Goal: Find contact information: Find contact information

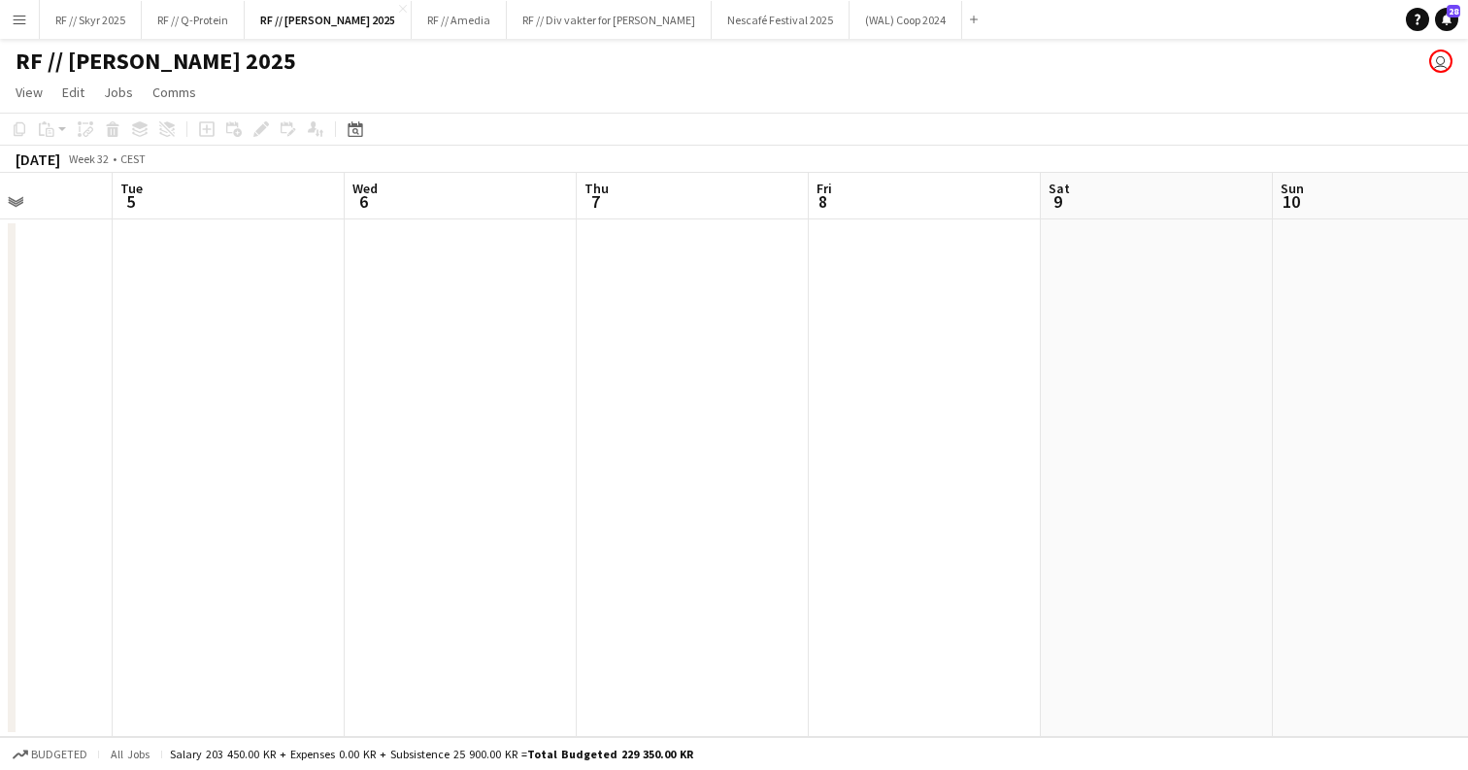
scroll to position [0, 521]
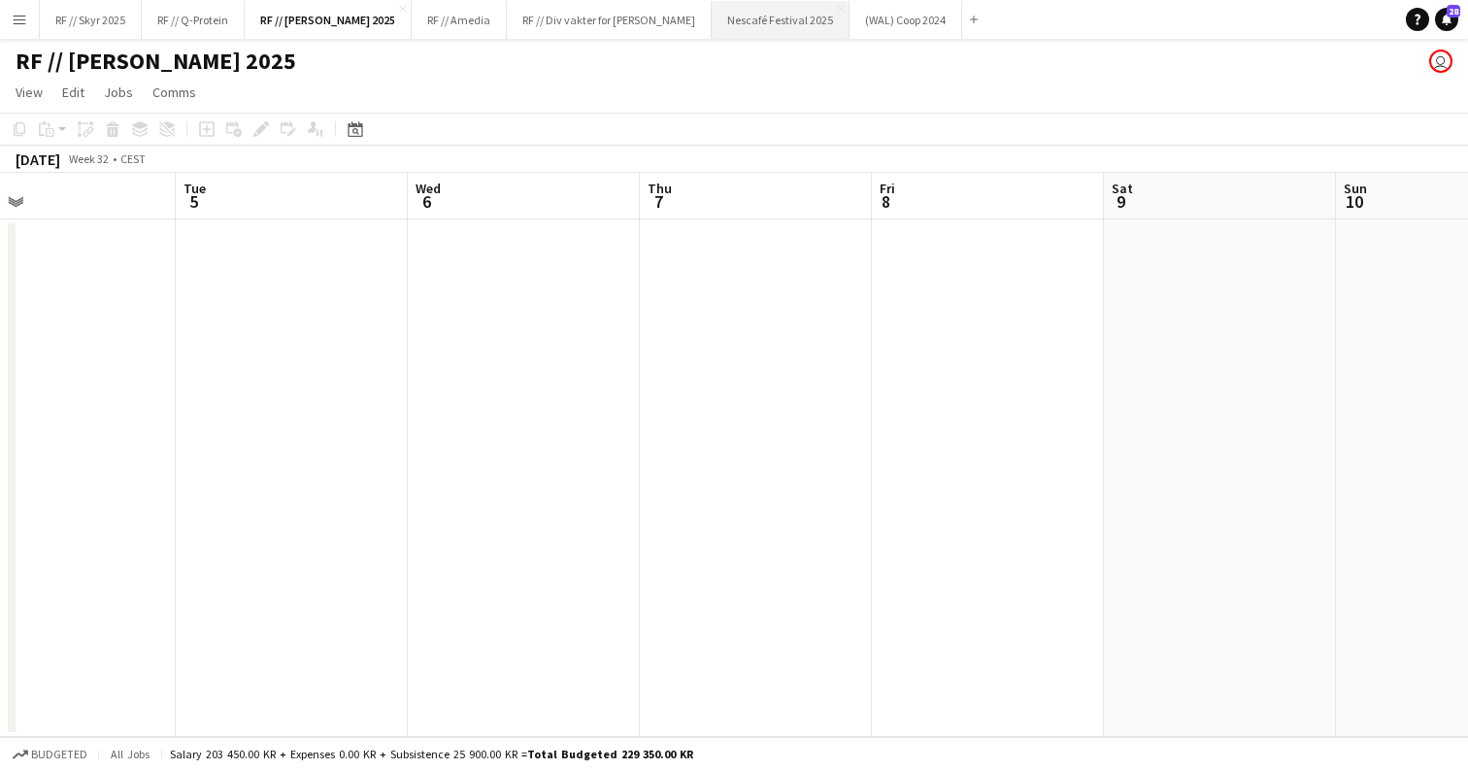
click at [759, 23] on button "Nescafé Festival 2025 Close" at bounding box center [781, 20] width 138 height 38
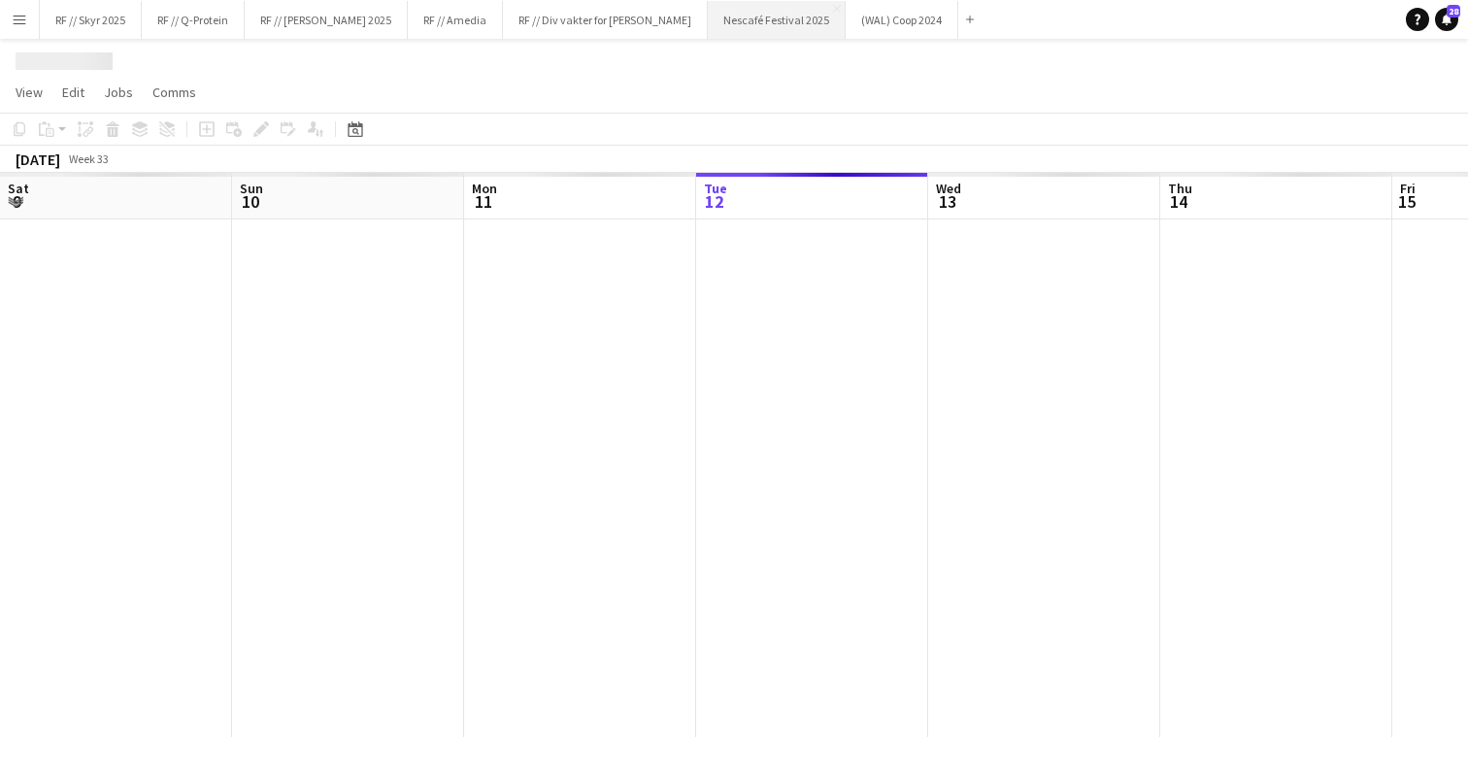
scroll to position [0, 464]
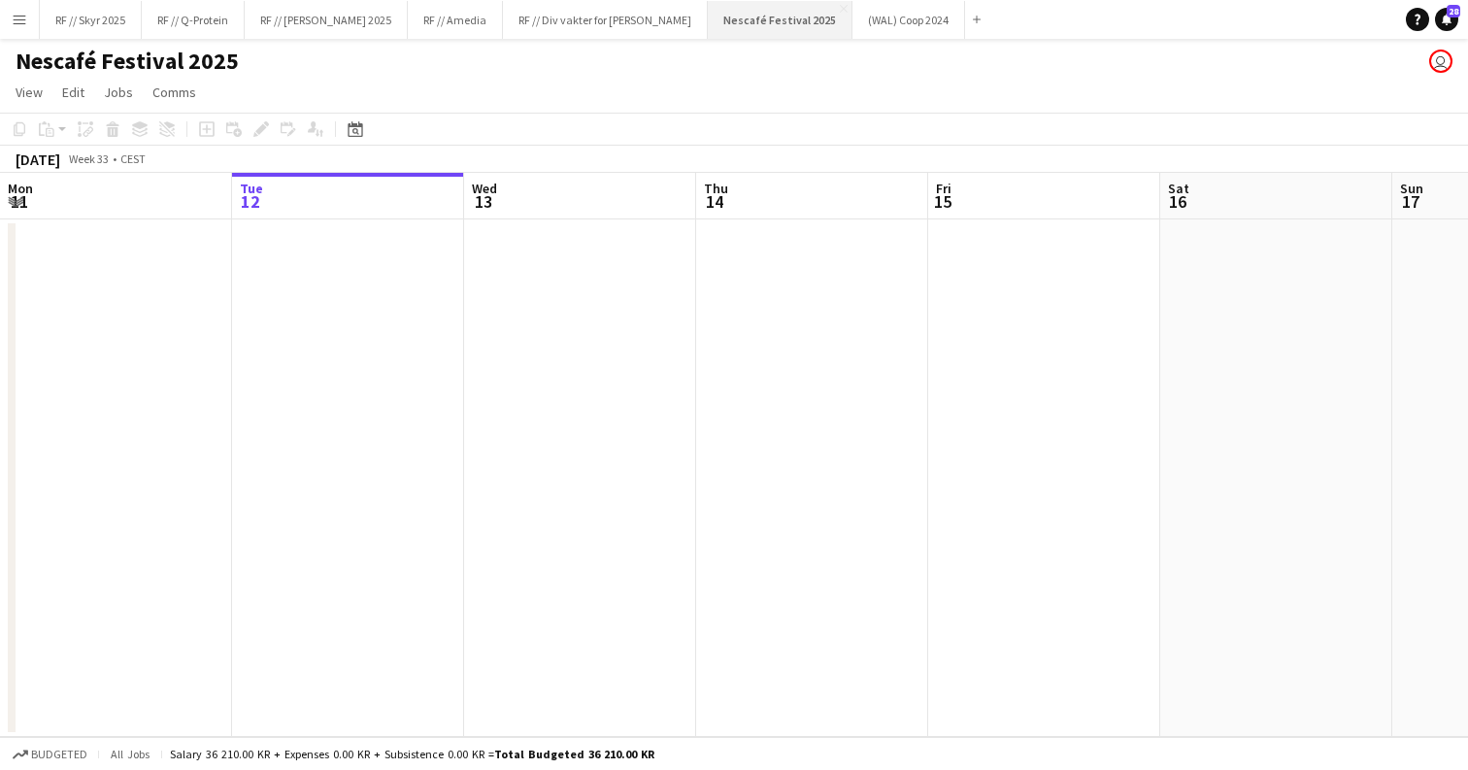
click at [741, 19] on button "Nescafé Festival 2025 Close" at bounding box center [780, 20] width 145 height 38
click at [20, 20] on app-icon "Menu" at bounding box center [20, 20] width 16 height 16
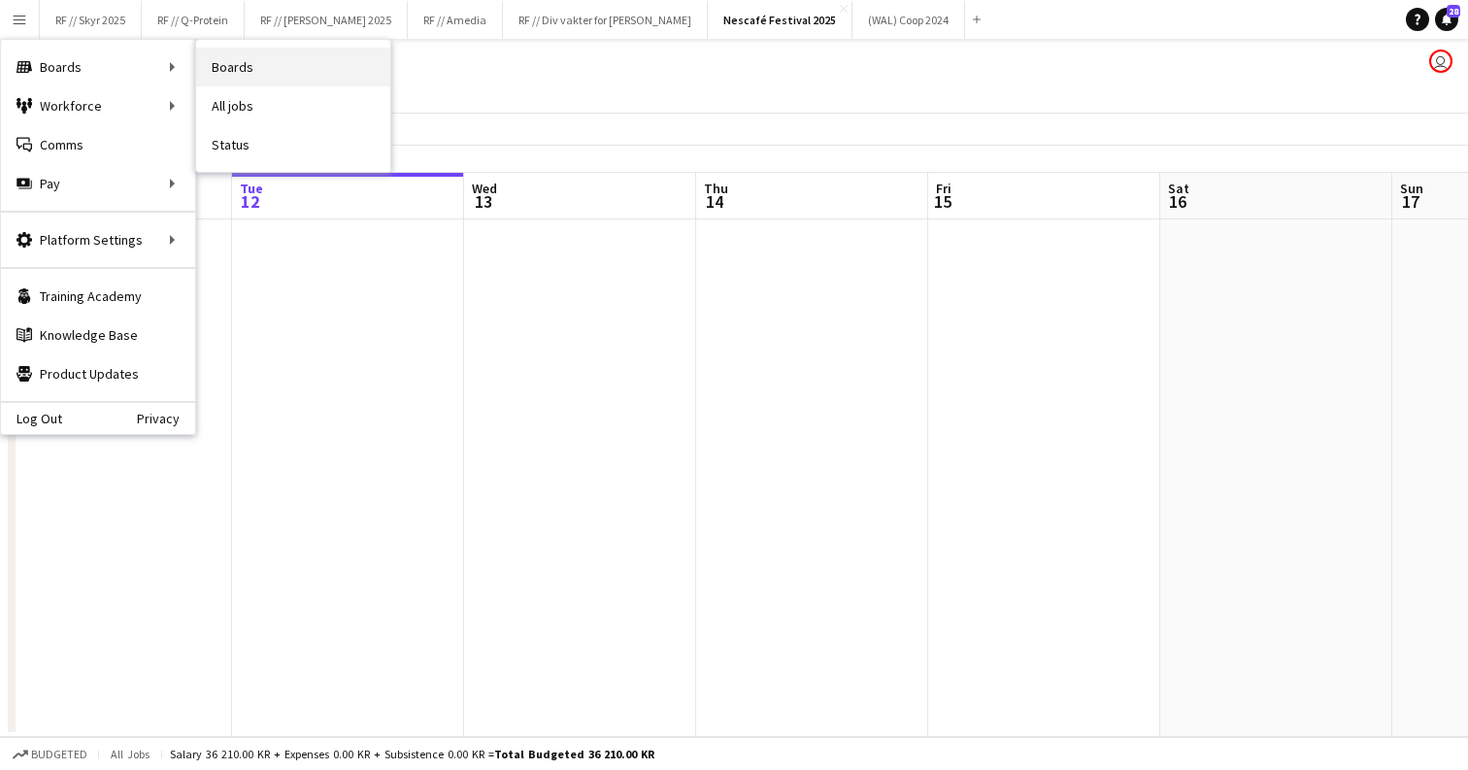
click at [240, 68] on link "Boards" at bounding box center [293, 67] width 194 height 39
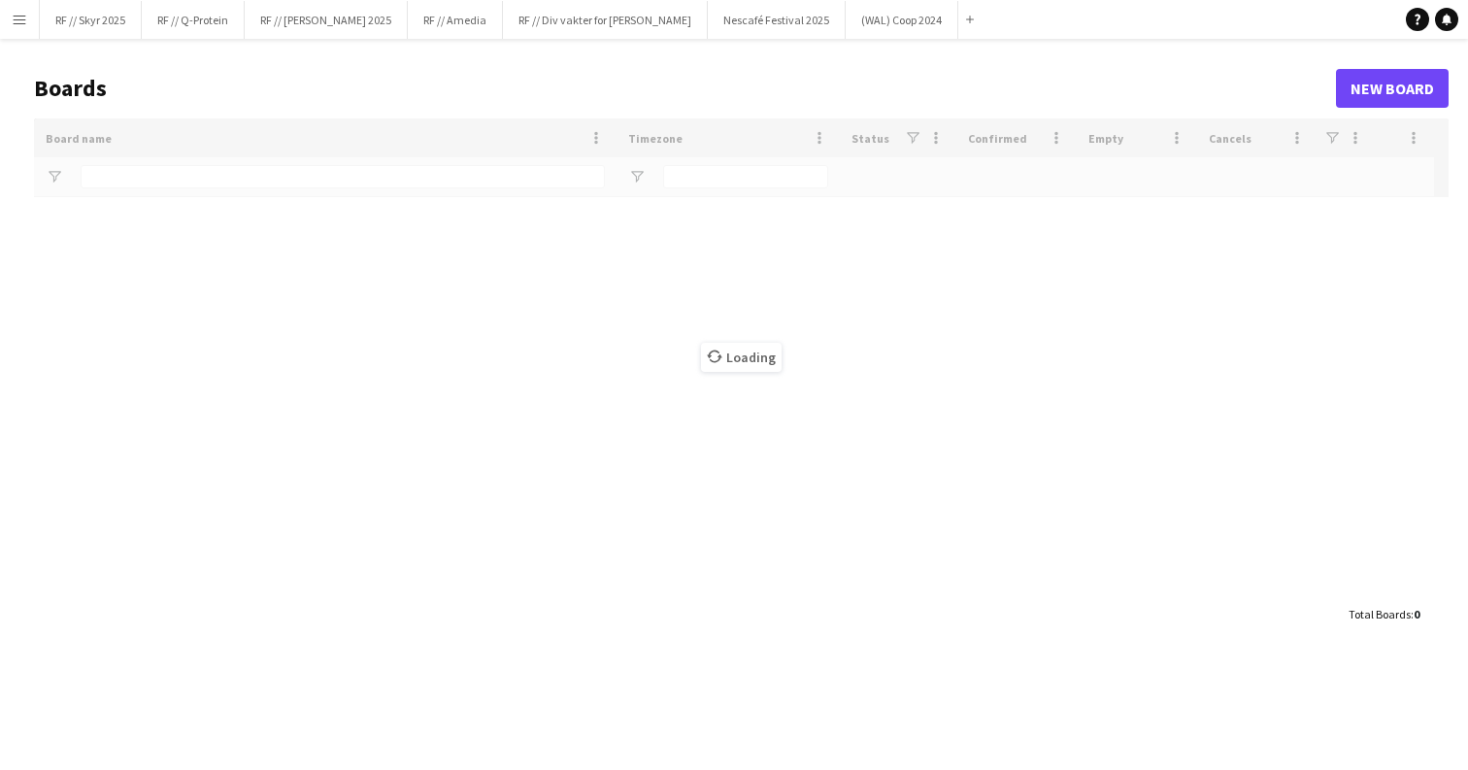
type input "****"
click at [15, 20] on app-icon "Menu" at bounding box center [20, 20] width 16 height 16
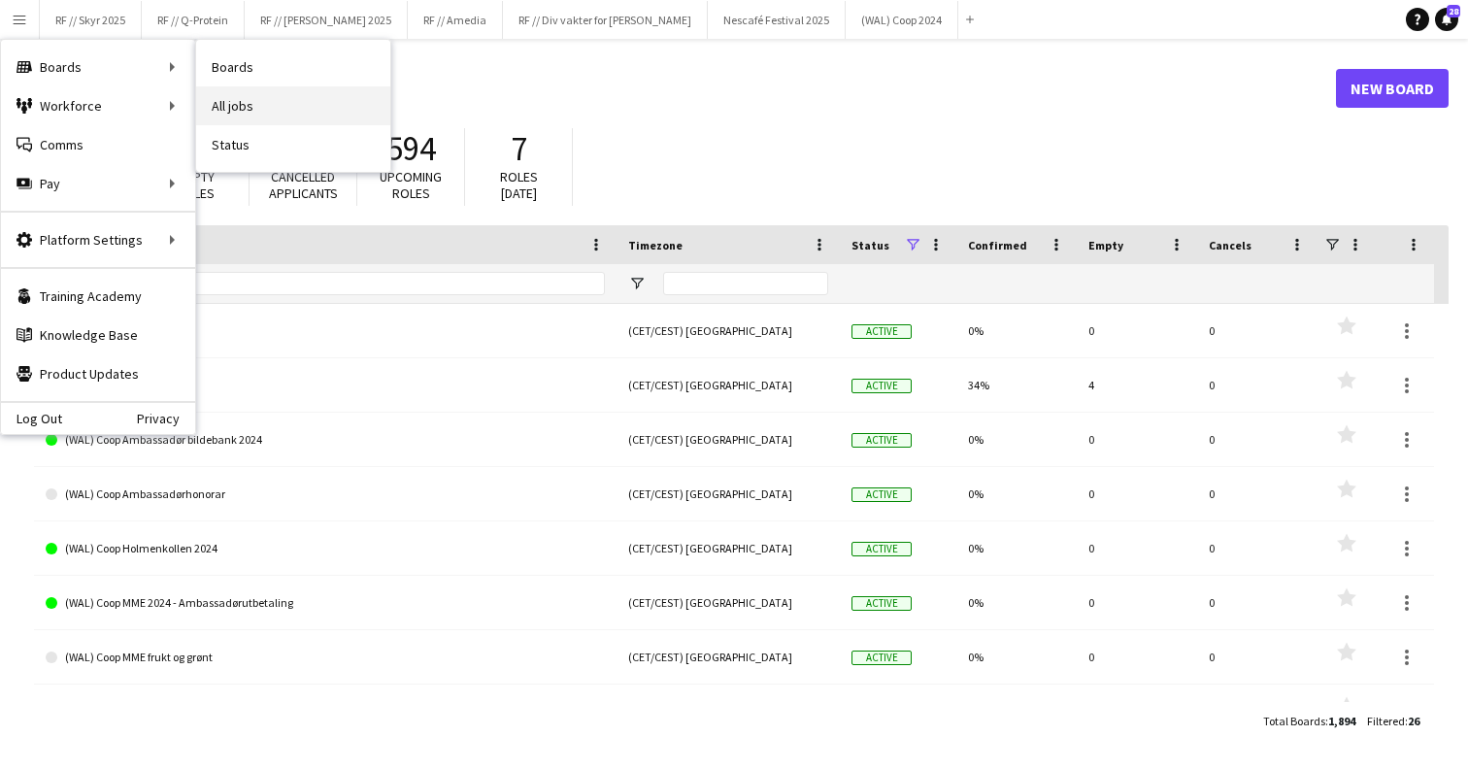
click at [241, 108] on link "All jobs" at bounding box center [293, 105] width 194 height 39
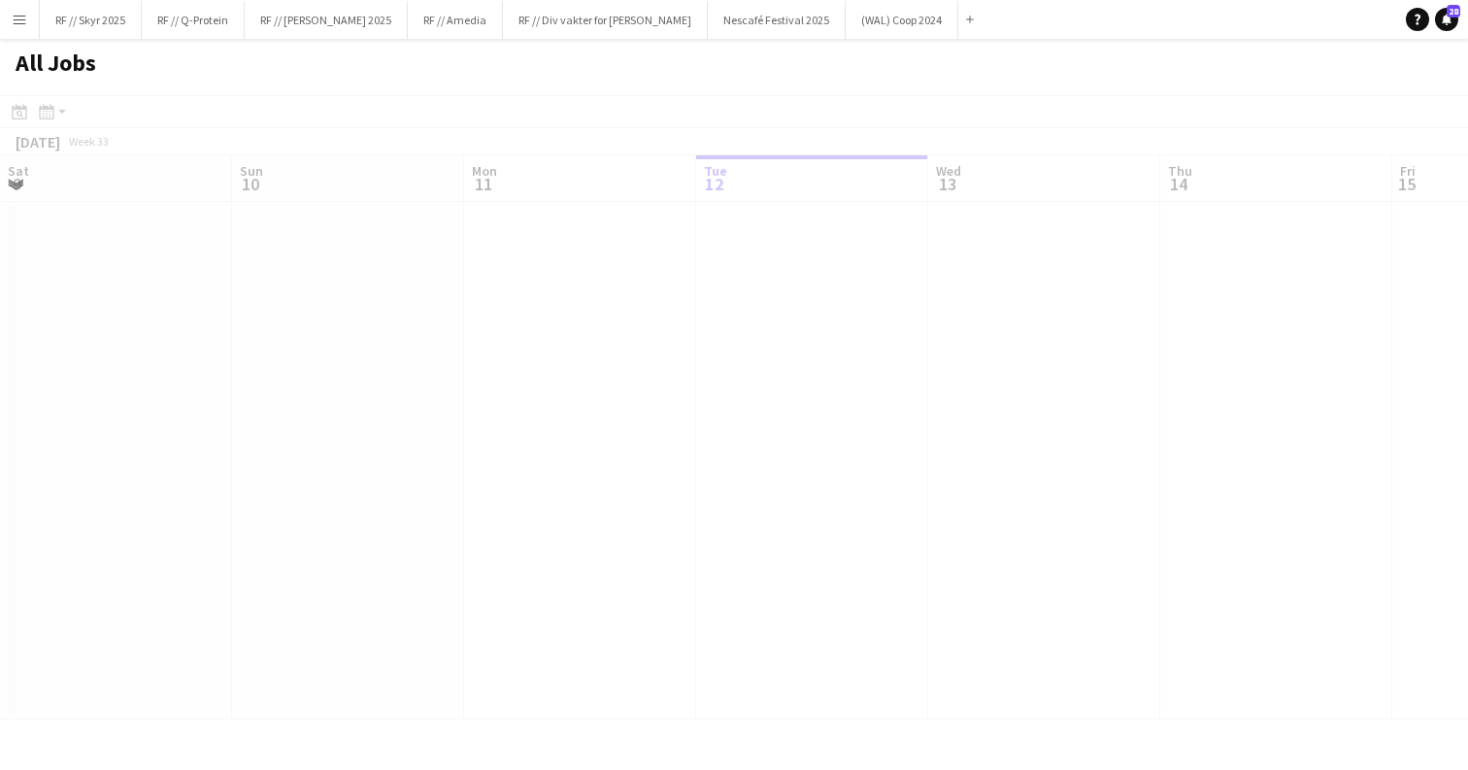
scroll to position [0, 464]
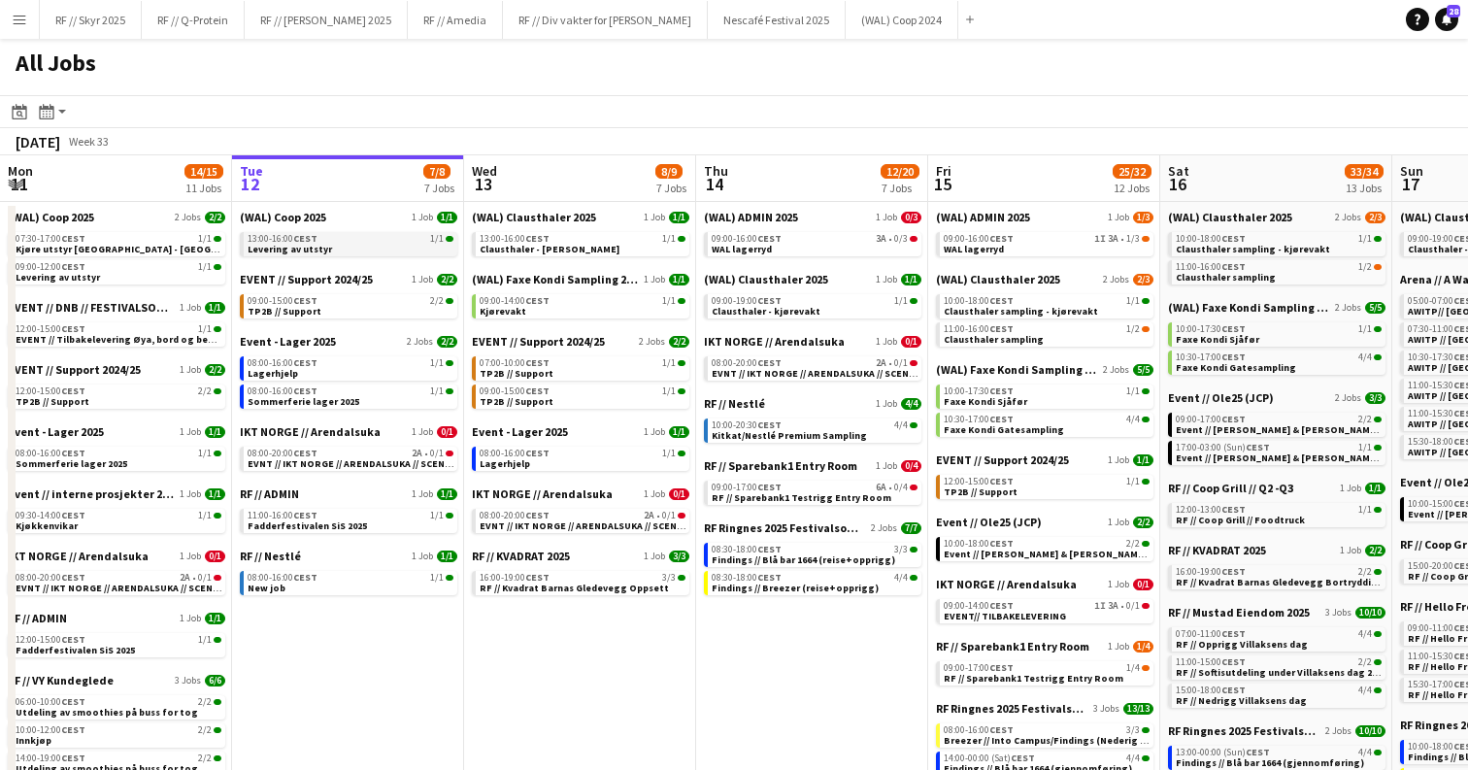
click at [339, 253] on link "13:00-16:00 CEST 1/1 Levering av utstyr" at bounding box center [351, 243] width 206 height 22
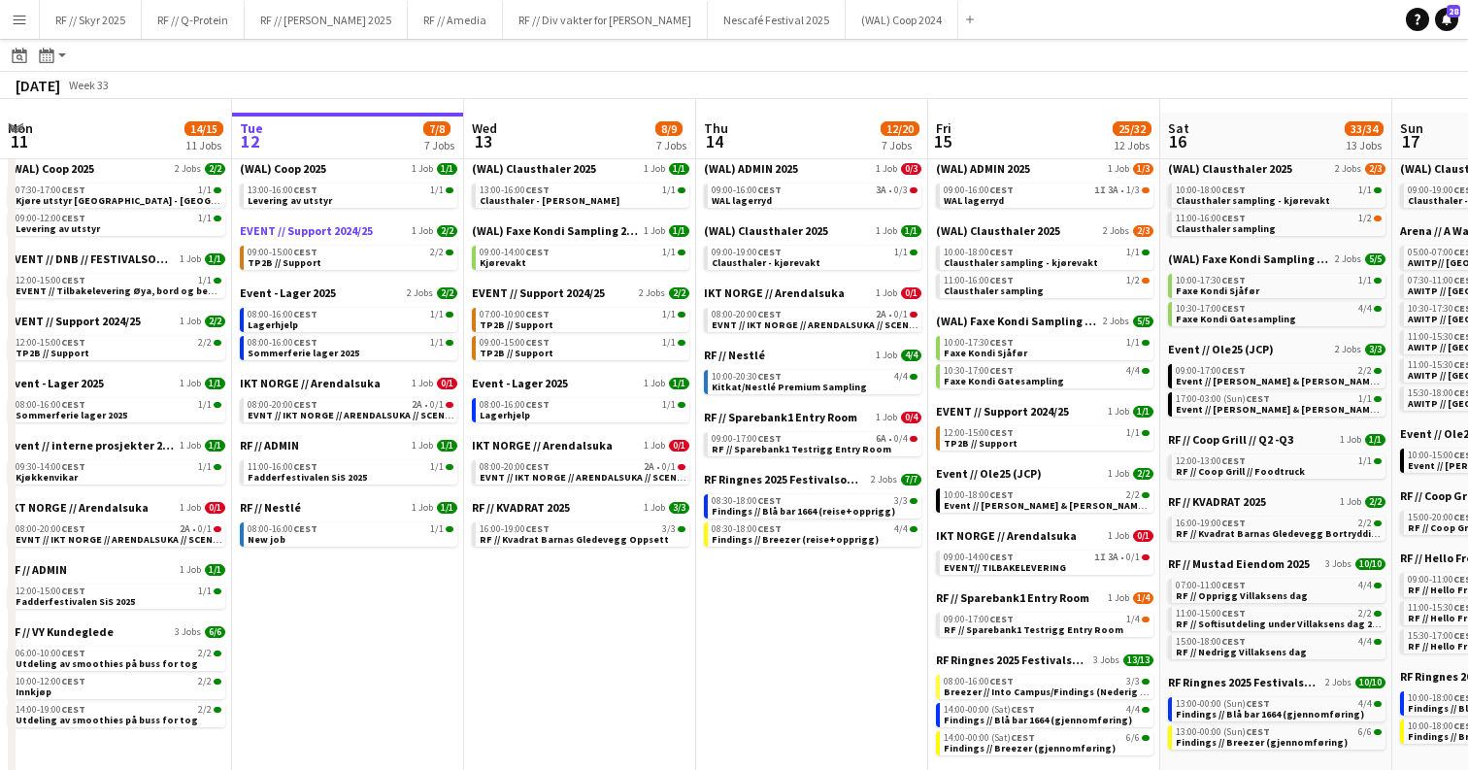
scroll to position [90, 0]
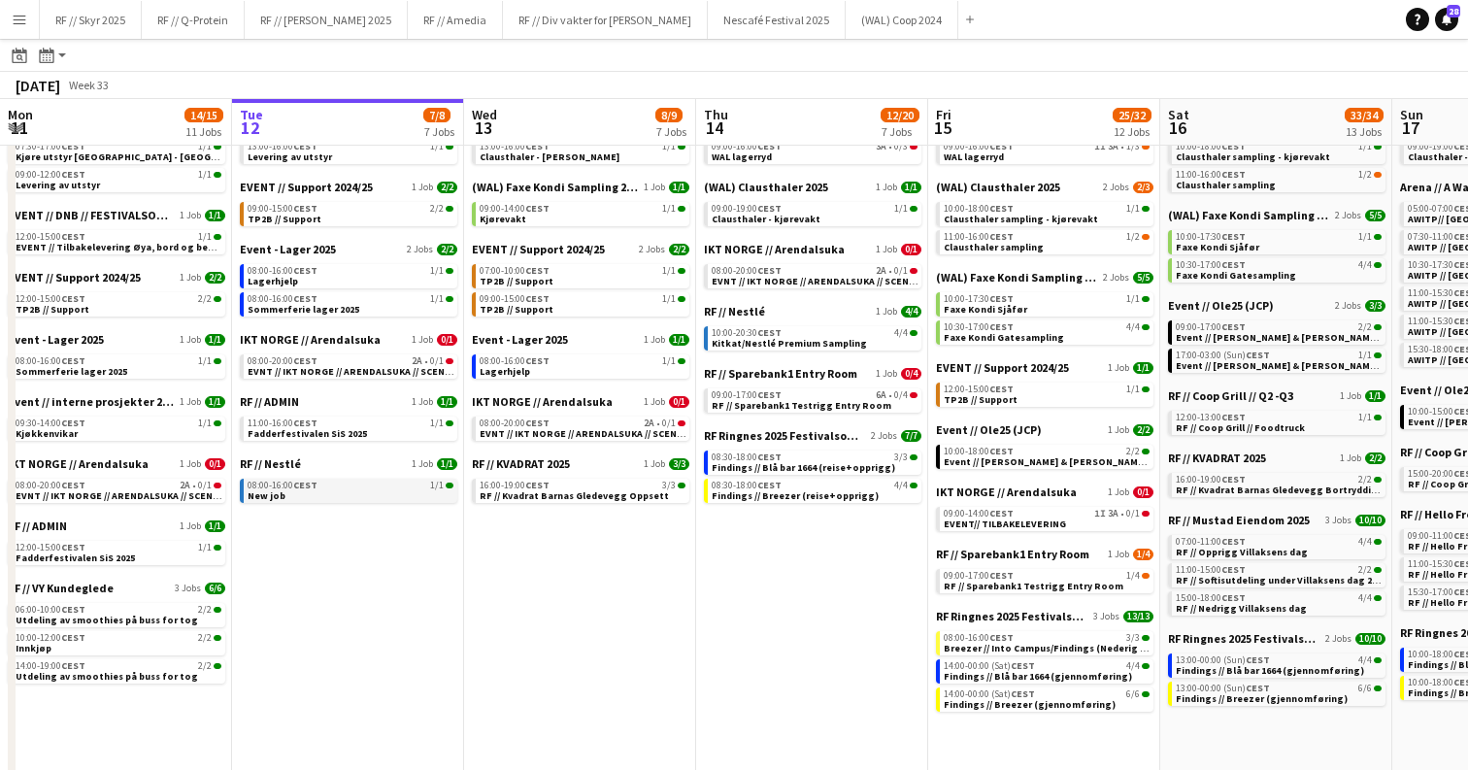
click at [348, 492] on link "08:00-16:00 CEST 1/1 New job" at bounding box center [351, 490] width 206 height 22
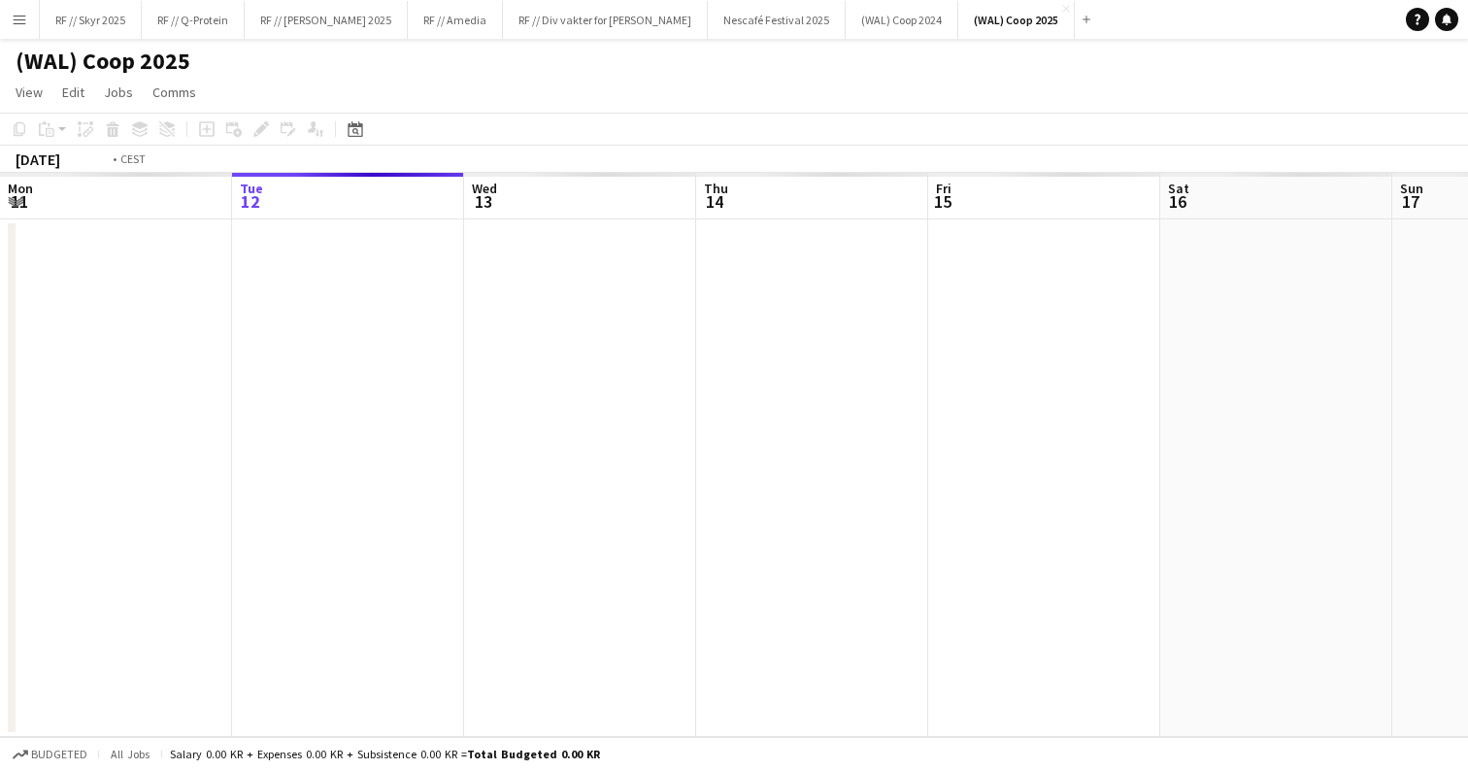
scroll to position [0, 667]
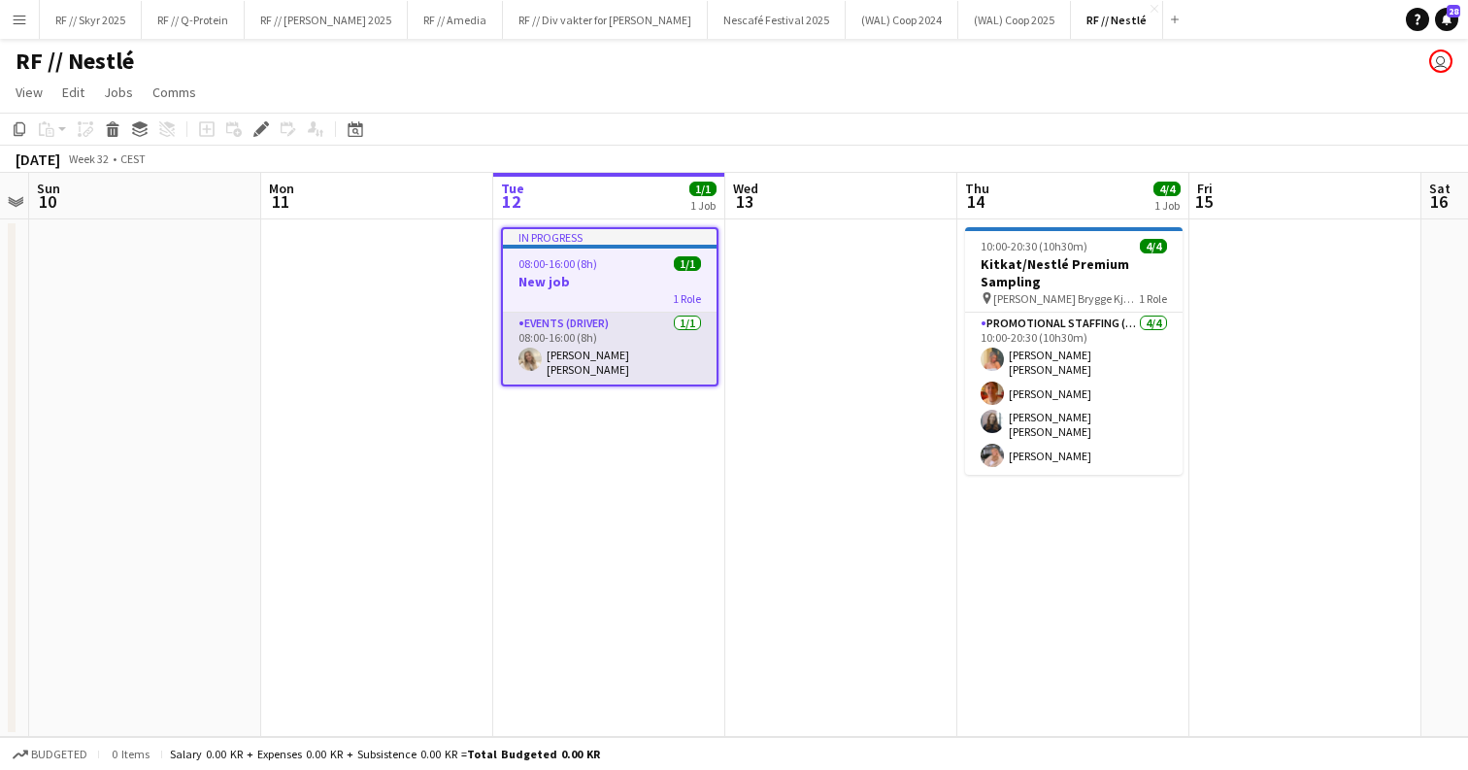
click at [583, 338] on app-card-role "Events (Driver) 1/1 08:00-16:00 (8h) Vanessa Riise Naas" at bounding box center [610, 349] width 214 height 72
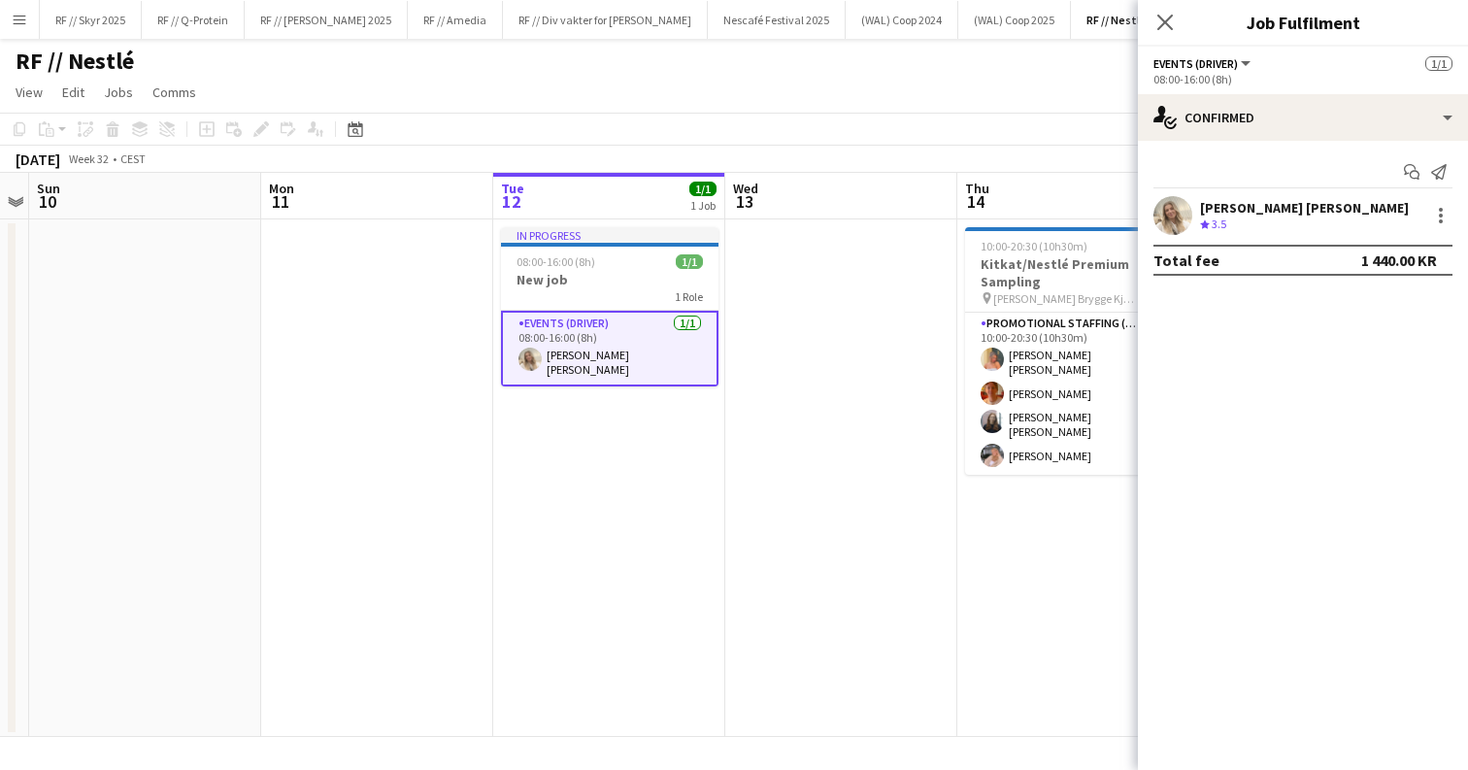
click at [1175, 222] on app-user-avatar at bounding box center [1173, 215] width 39 height 39
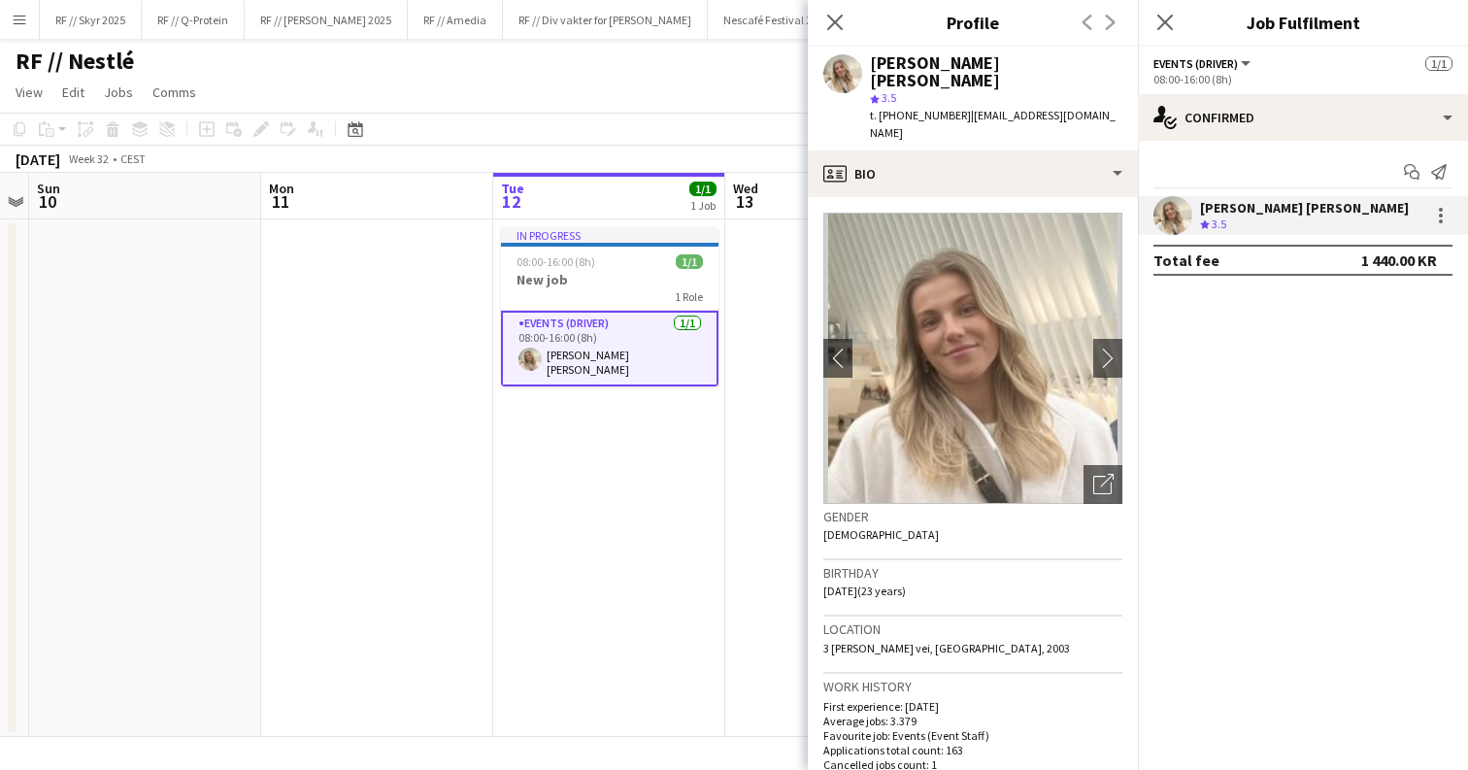
click at [914, 108] on span "t. +4746741468" at bounding box center [920, 115] width 101 height 15
copy span "4746741468"
click at [607, 422] on app-date-cell "In progress 08:00-16:00 (8h) 1/1 New job 1 Role Events (Driver) 1/1 08:00-16:00…" at bounding box center [609, 478] width 232 height 518
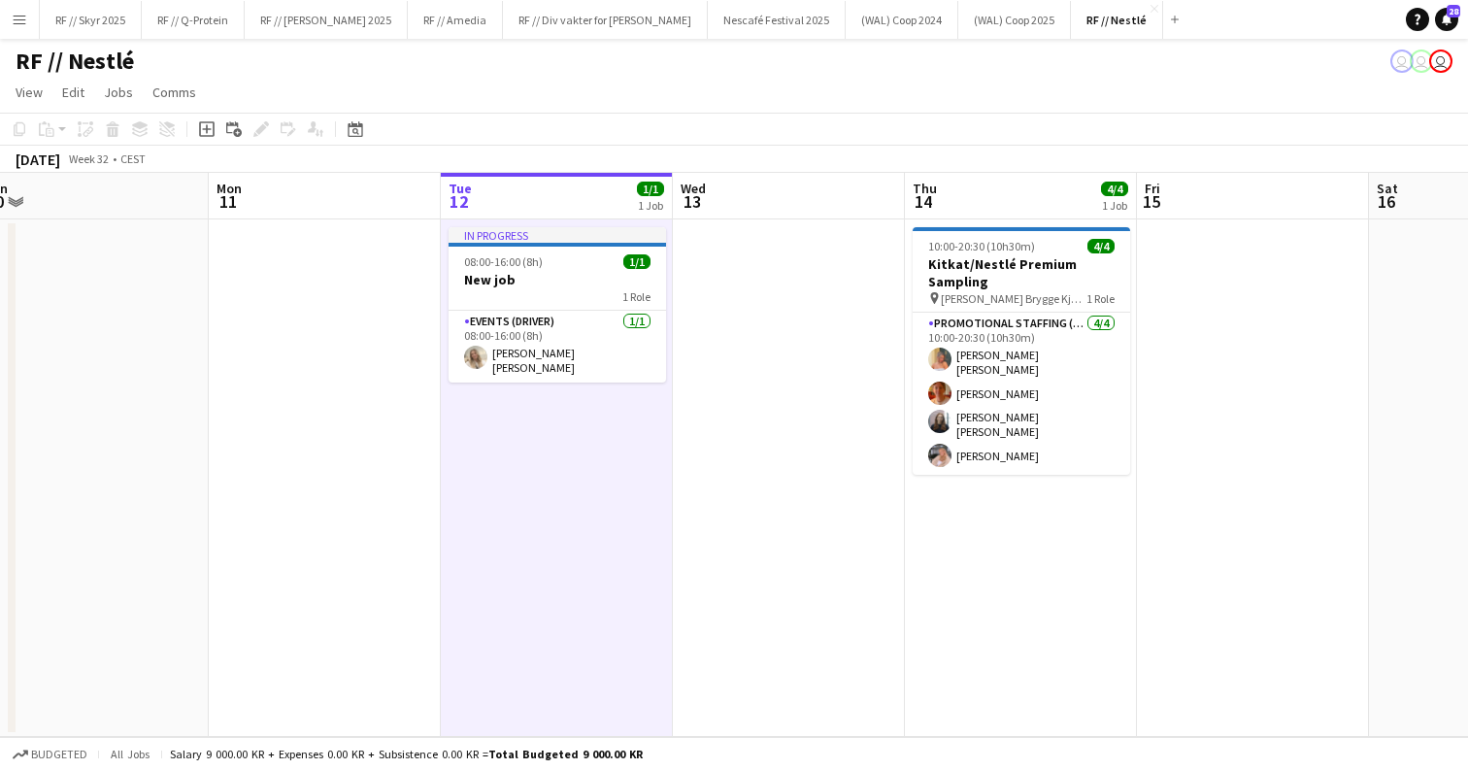
scroll to position [0, 722]
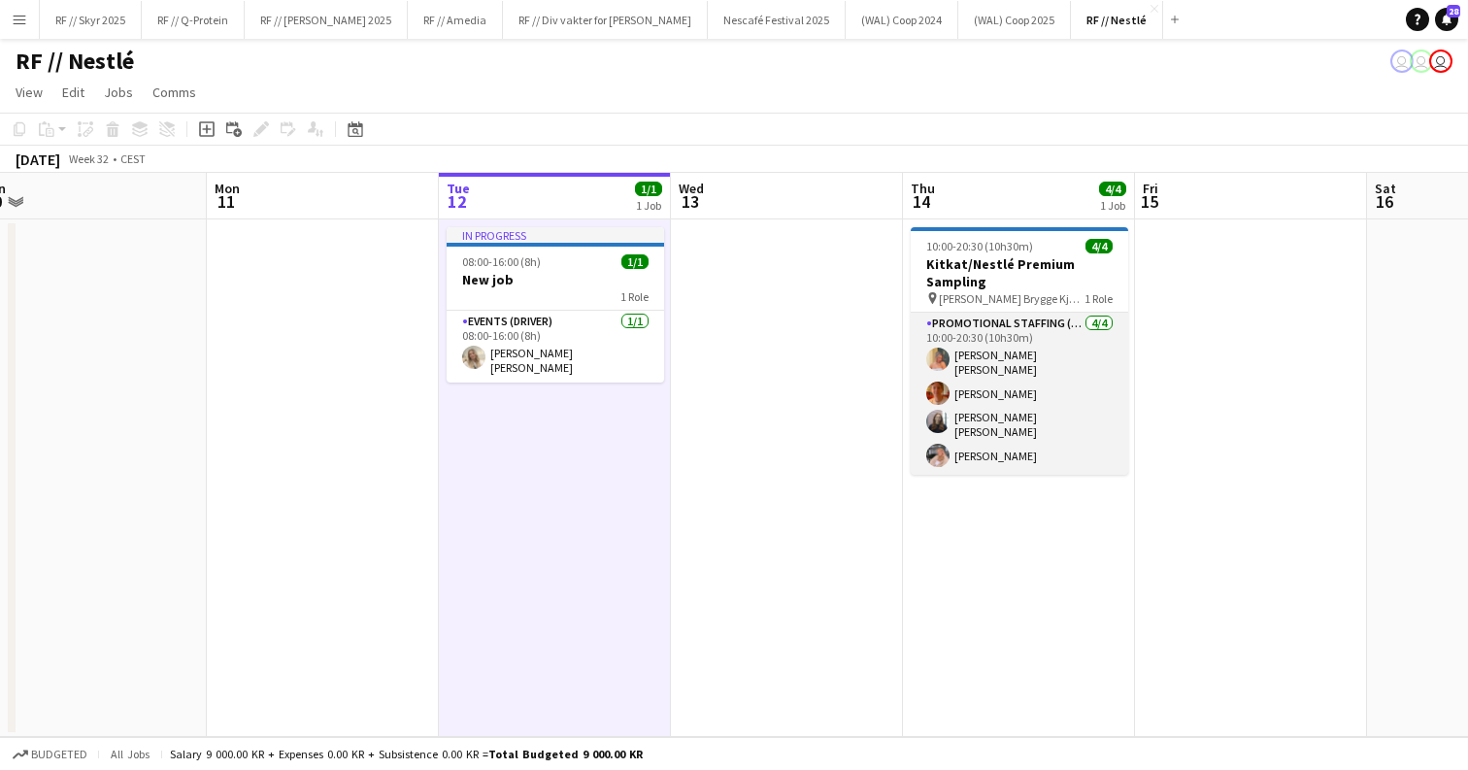
click at [1010, 395] on app-card-role "Promotional Staffing (Brand Ambassadors) 4/4 10:00-20:30 (10h30m) Hannah Ludivi…" at bounding box center [1020, 394] width 218 height 162
